Goal: Task Accomplishment & Management: Use online tool/utility

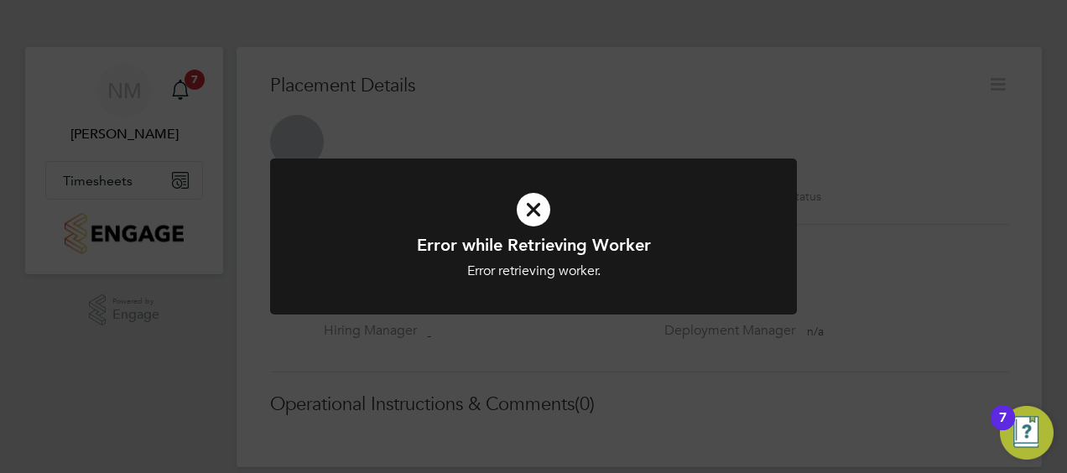
click at [540, 208] on icon at bounding box center [533, 209] width 436 height 65
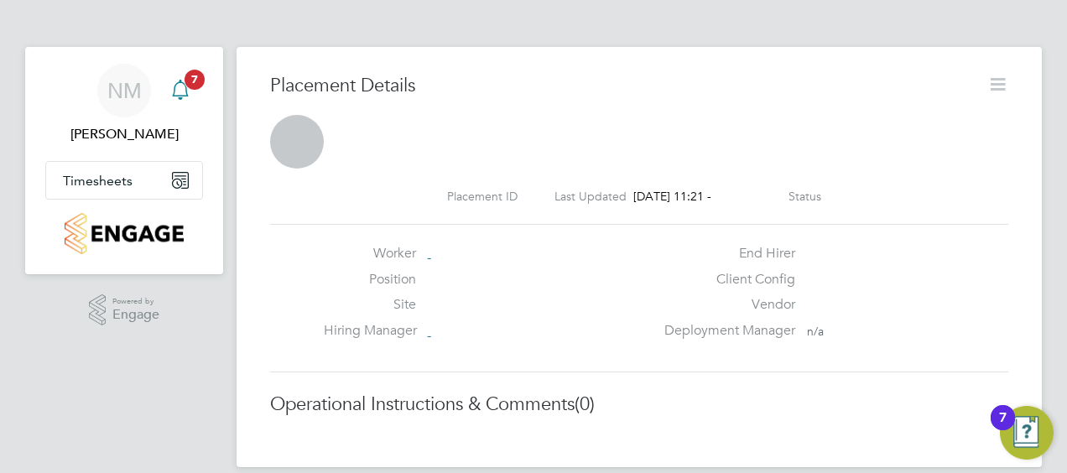
click at [185, 91] on icon "Main navigation" at bounding box center [180, 90] width 20 height 20
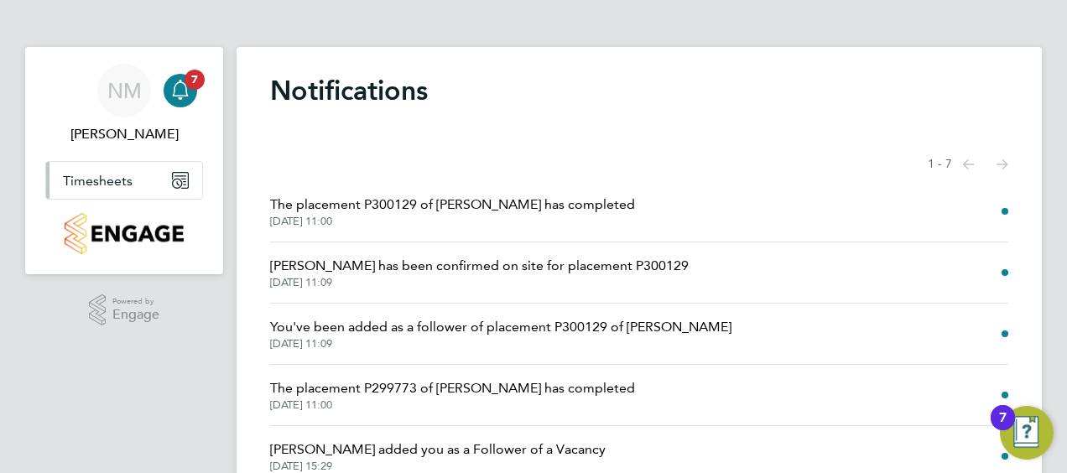
click at [114, 184] on span "Timesheets" at bounding box center [98, 181] width 70 height 16
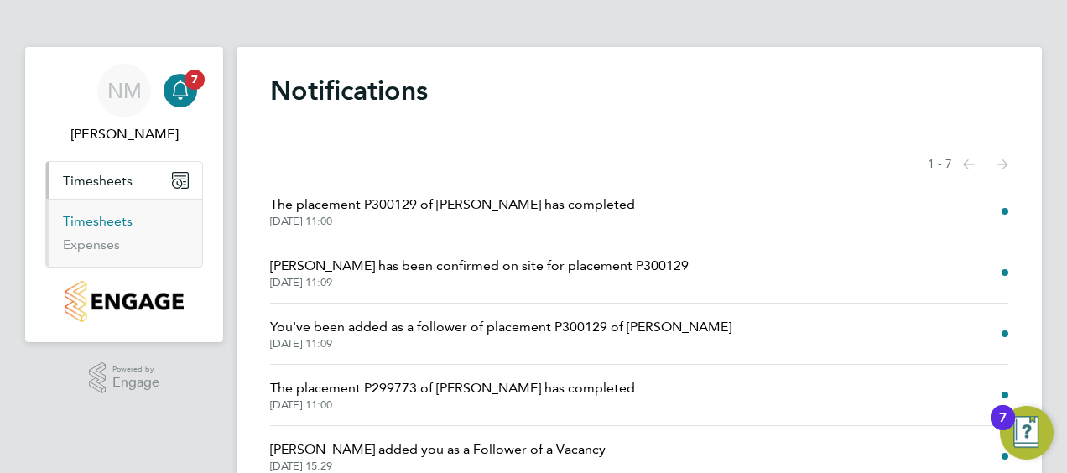
click at [113, 218] on link "Timesheets" at bounding box center [98, 221] width 70 height 16
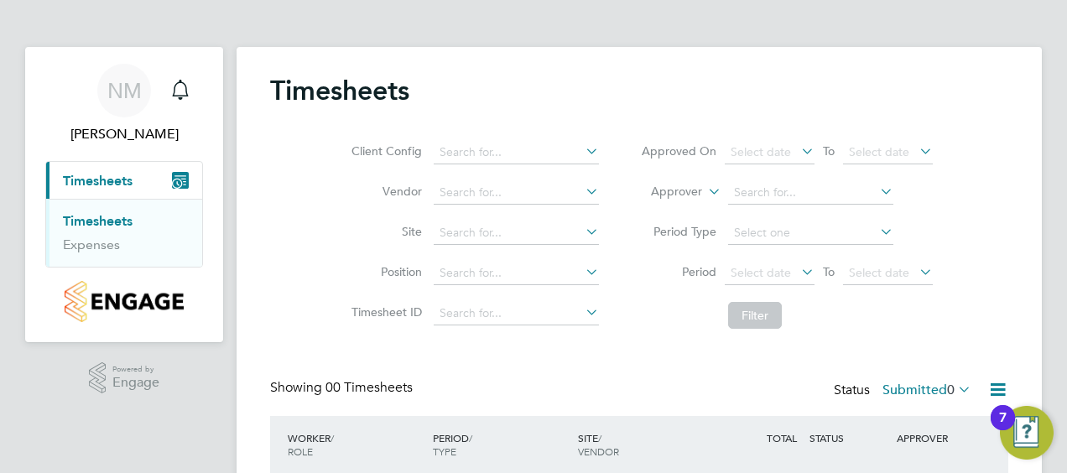
click at [582, 151] on icon at bounding box center [582, 150] width 0 height 23
type input "t"
type input "r"
click at [500, 201] on li "Vi stry Homes" at bounding box center [571, 197] width 277 height 23
type input "Vistry Homes"
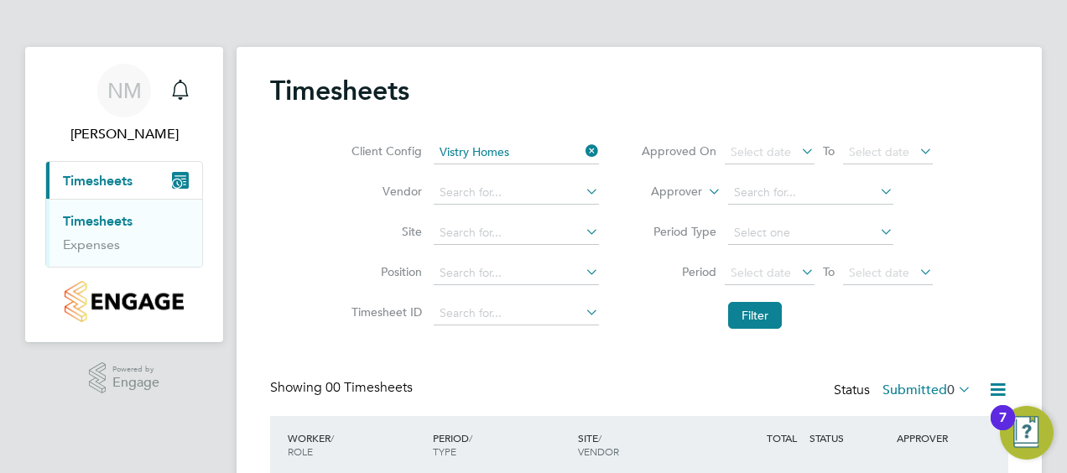
click at [582, 195] on icon at bounding box center [582, 190] width 0 height 23
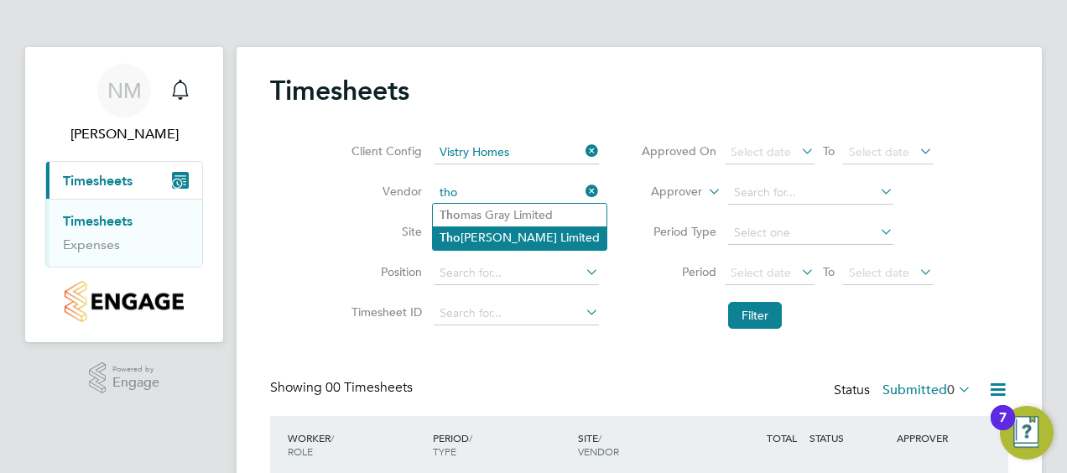
click at [512, 235] on li "Tho [PERSON_NAME] Limited" at bounding box center [520, 237] width 174 height 23
type input "Thorn [PERSON_NAME] Limited"
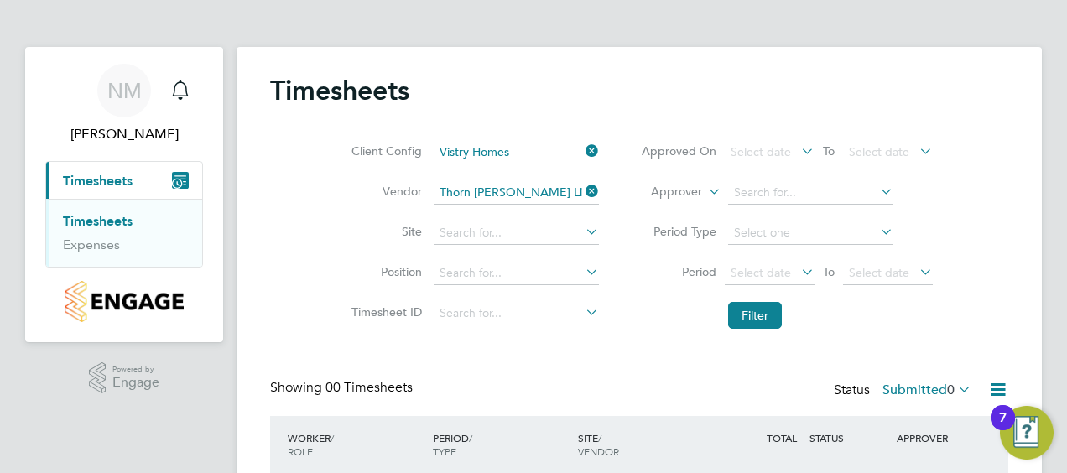
click at [582, 235] on icon at bounding box center [582, 231] width 0 height 23
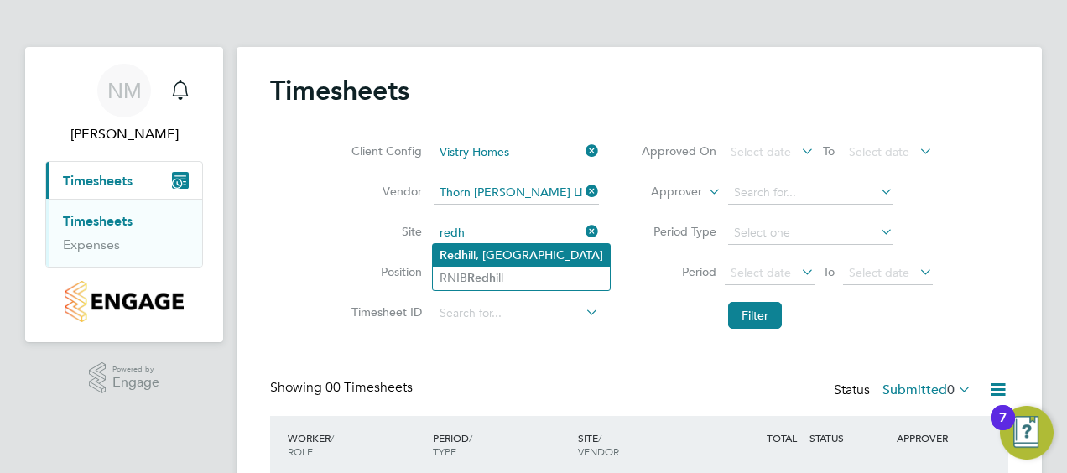
click at [495, 256] on li "Redh ill, [GEOGRAPHIC_DATA]" at bounding box center [521, 255] width 177 height 23
type input "[GEOGRAPHIC_DATA], [GEOGRAPHIC_DATA]"
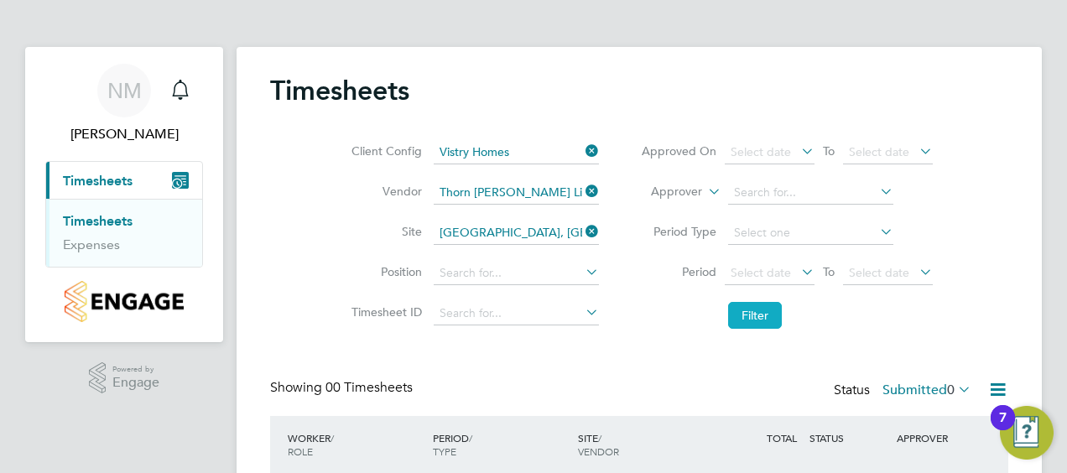
click at [755, 320] on button "Filter" at bounding box center [755, 315] width 54 height 27
click at [973, 44] on app-barbie "Timesheets Client Config Vistry Homes Vendor Thorn [PERSON_NAME] Limited Site […" at bounding box center [639, 292] width 805 height 585
